Goal: Information Seeking & Learning: Learn about a topic

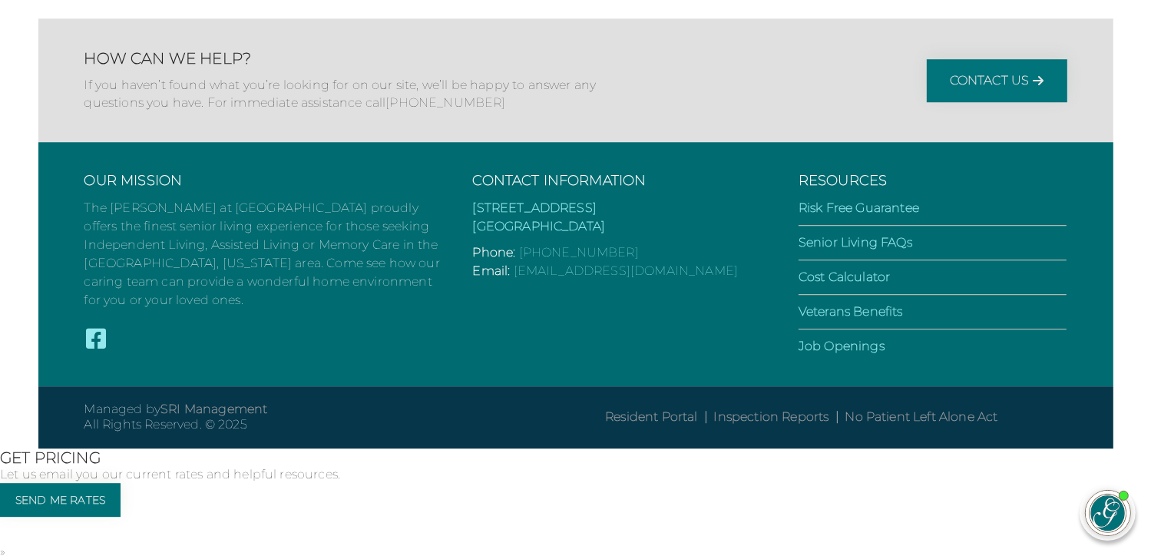
scroll to position [4353, 0]
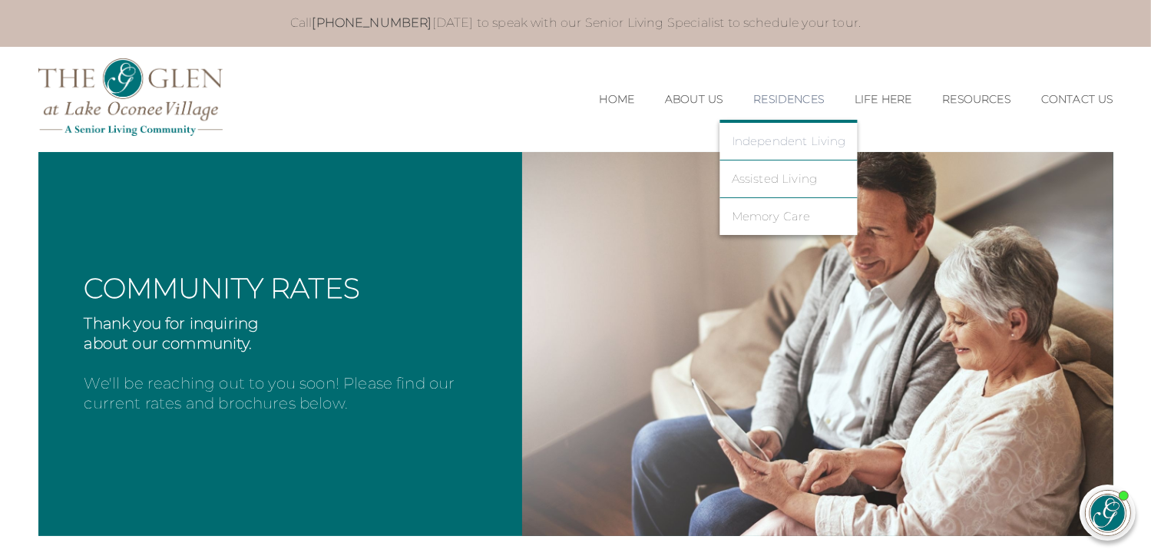
click at [776, 140] on link "Independent Living" at bounding box center [789, 141] width 114 height 14
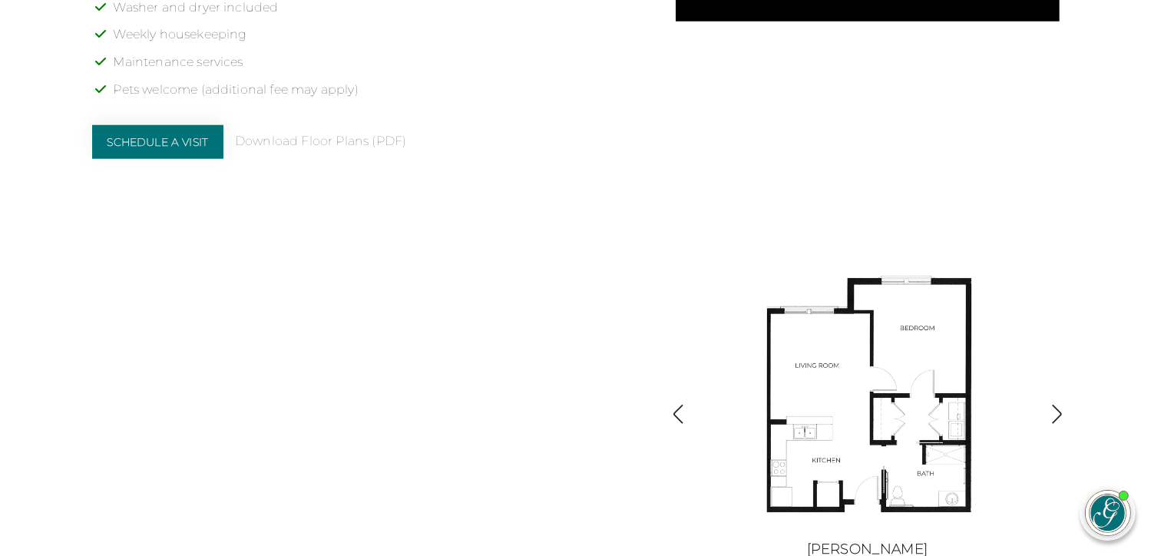
scroll to position [1470, 0]
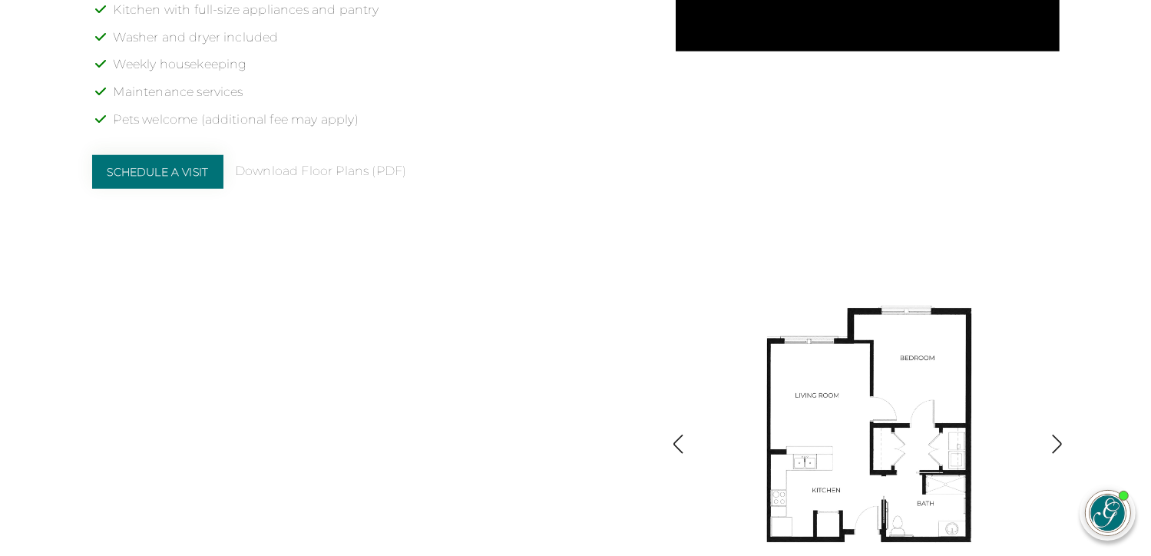
click at [568, 214] on div "Independent Living Apartments in [GEOGRAPHIC_DATA], [GEOGRAPHIC_DATA] The [PERS…" at bounding box center [576, 220] width 968 height 769
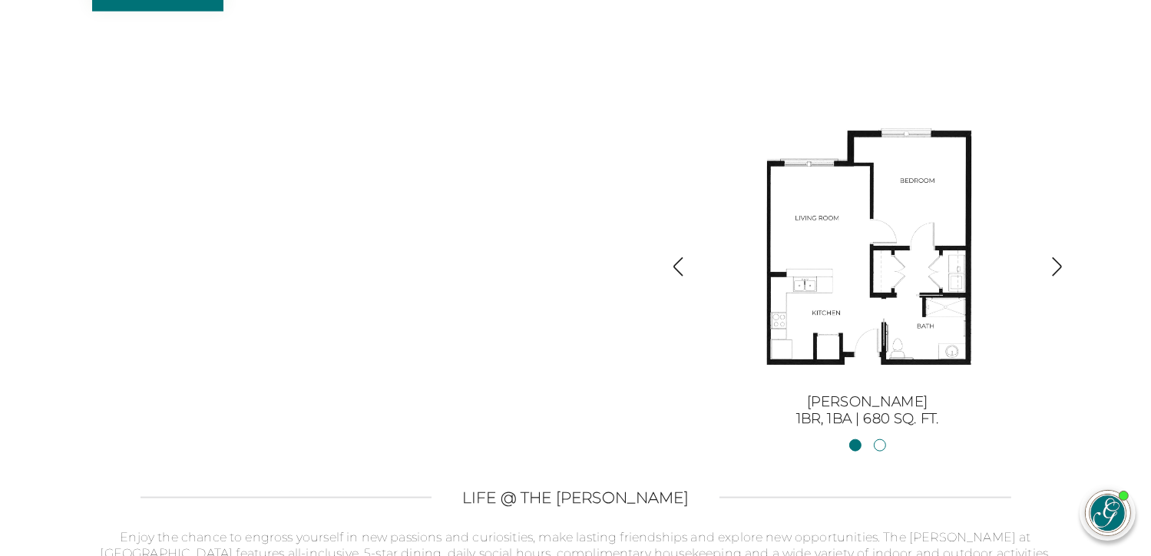
scroll to position [1682, 0]
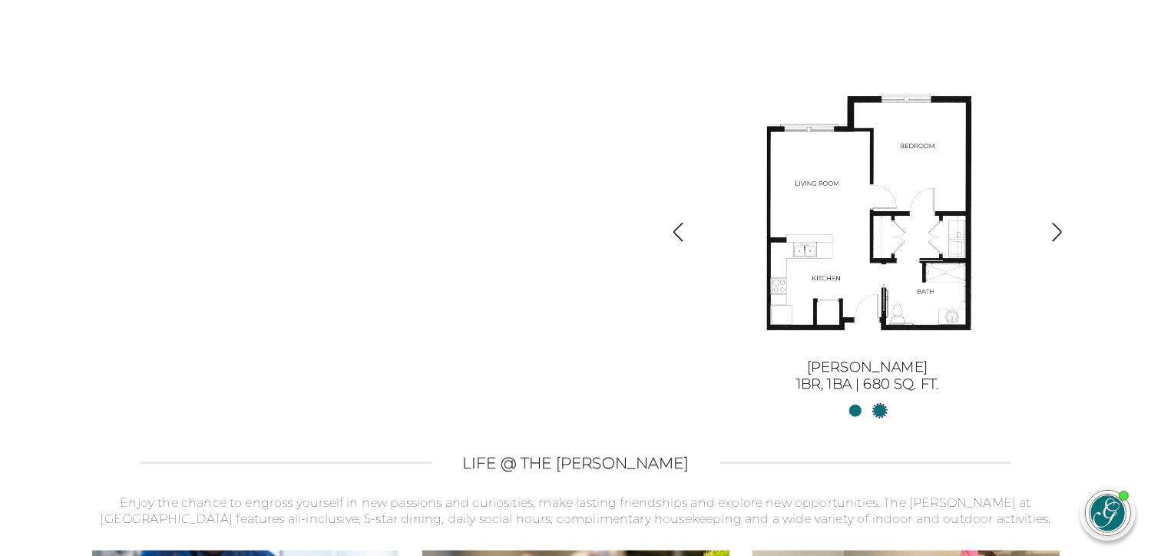
click at [876, 409] on link "[PERSON_NAME] II2BR, 2BA | 1254 sq. ft." at bounding box center [880, 411] width 12 height 12
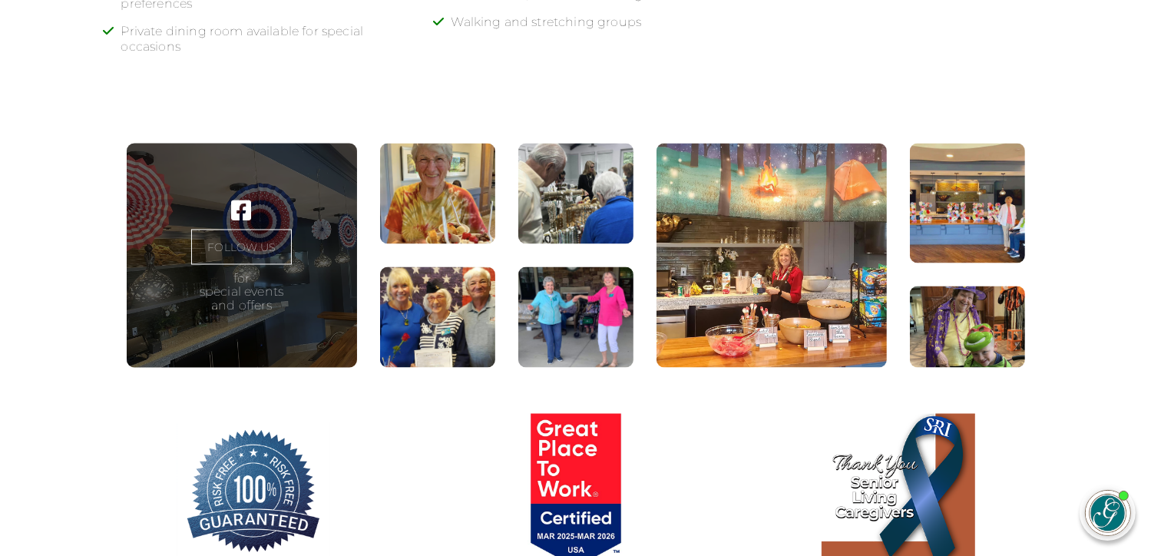
scroll to position [2633, 0]
